Goal: Transaction & Acquisition: Book appointment/travel/reservation

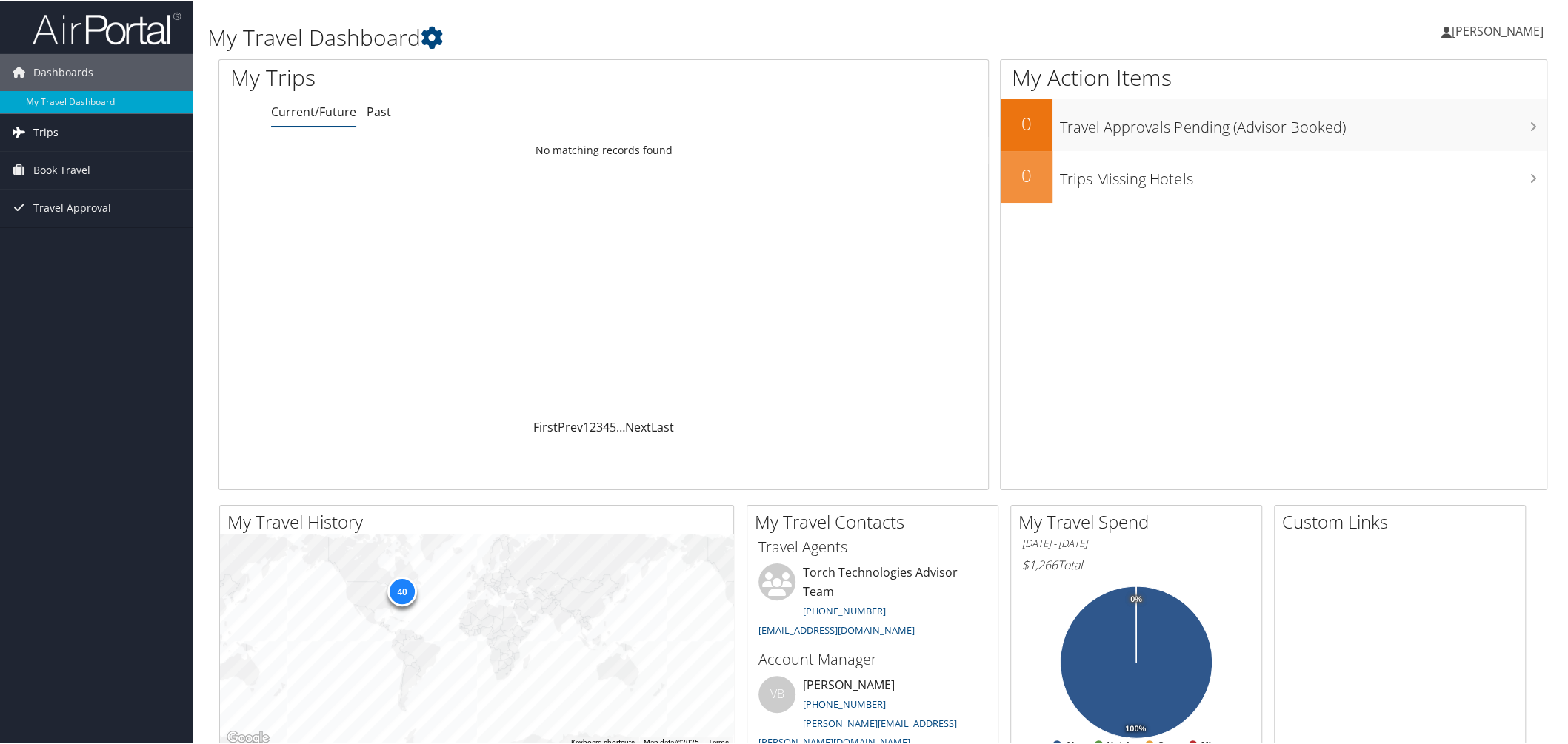
click at [43, 131] on span "Trips" at bounding box center [45, 131] width 25 height 37
click at [57, 234] on span "Book Travel" at bounding box center [61, 235] width 57 height 37
click at [85, 312] on link "Book/Manage Online Trips" at bounding box center [96, 310] width 192 height 23
